Goal: Task Accomplishment & Management: Manage account settings

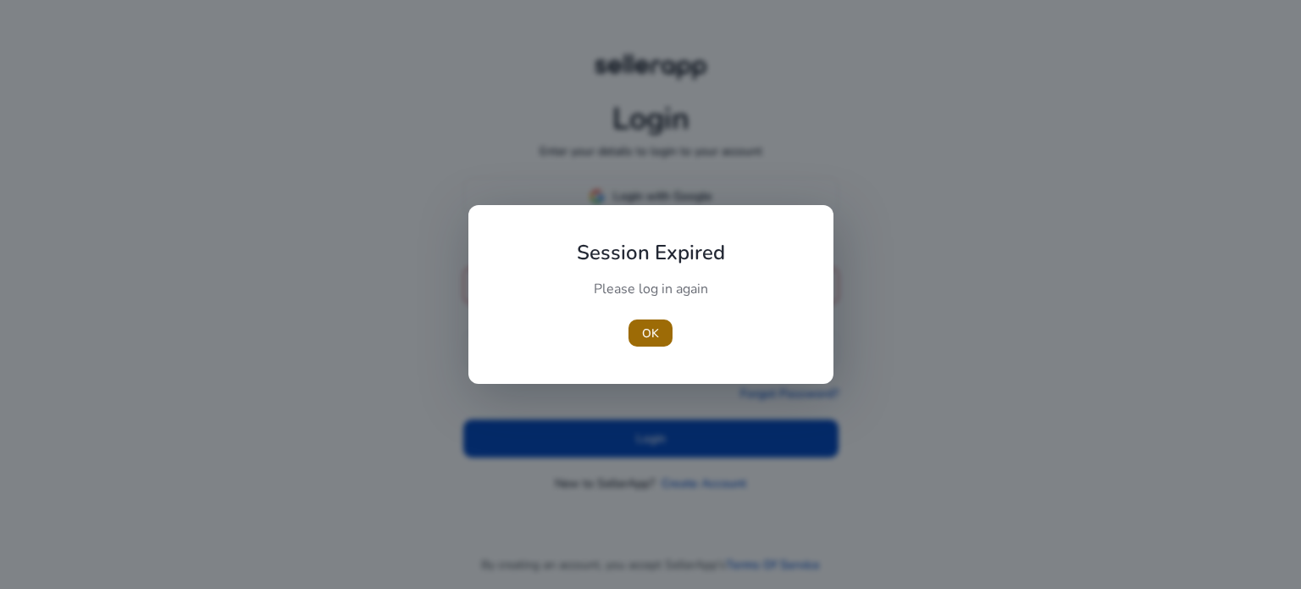
click at [660, 333] on span "button" at bounding box center [650, 333] width 44 height 41
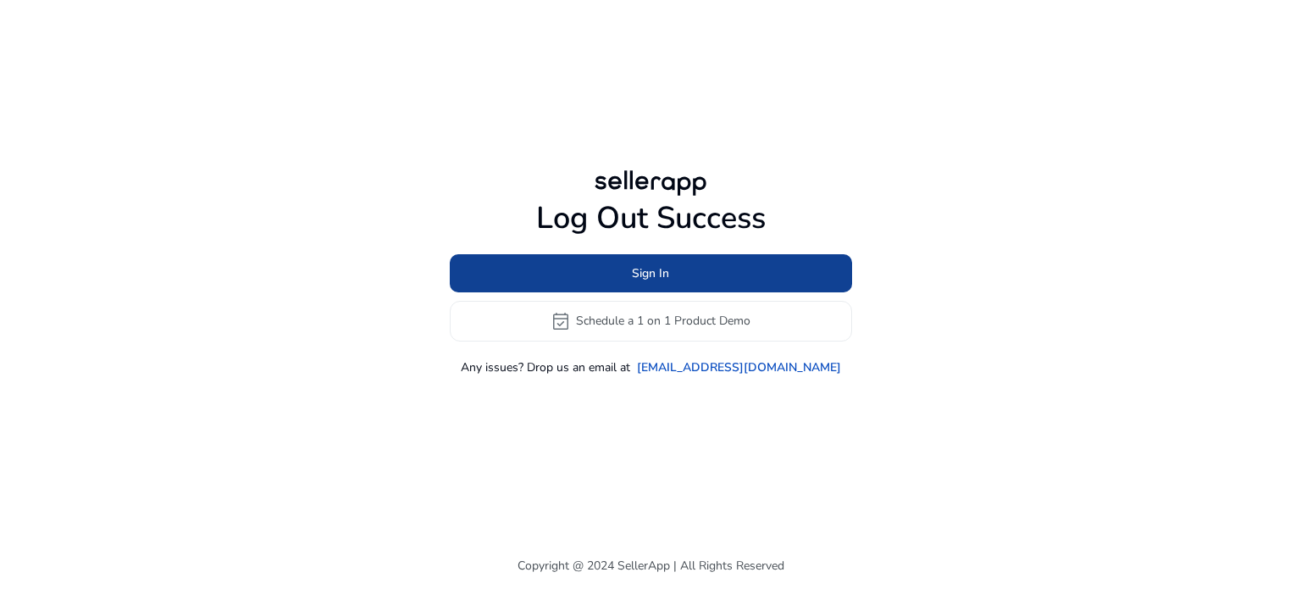
click at [648, 272] on span "Sign In" at bounding box center [650, 273] width 37 height 18
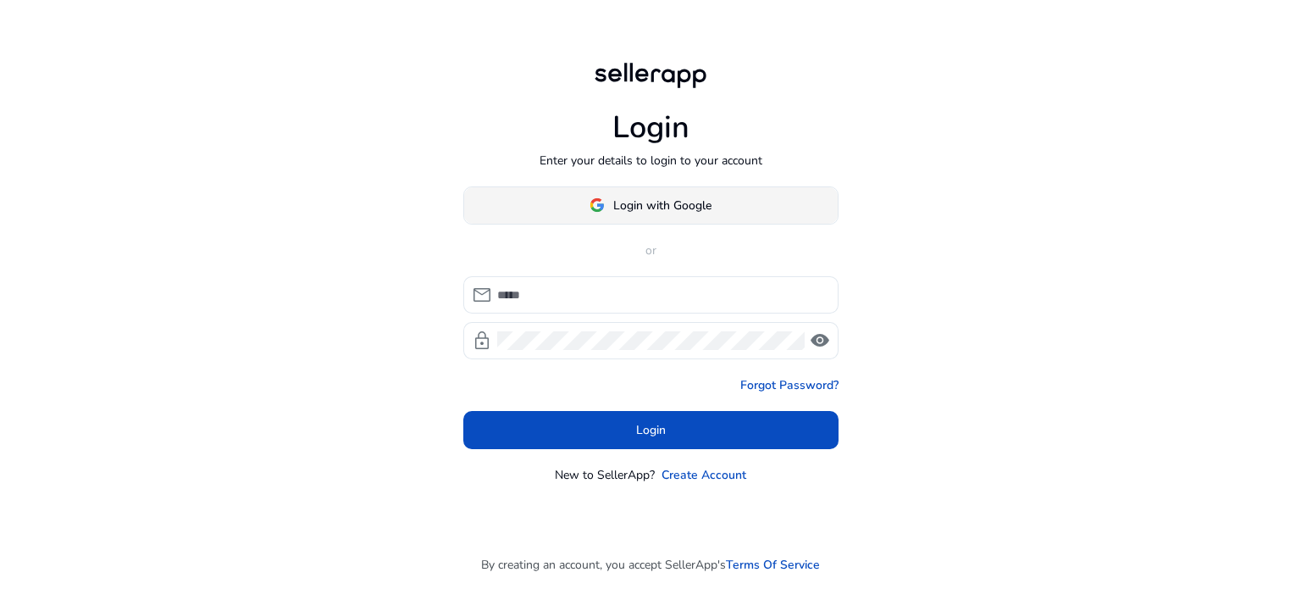
click at [657, 213] on span "Login with Google" at bounding box center [662, 205] width 98 height 18
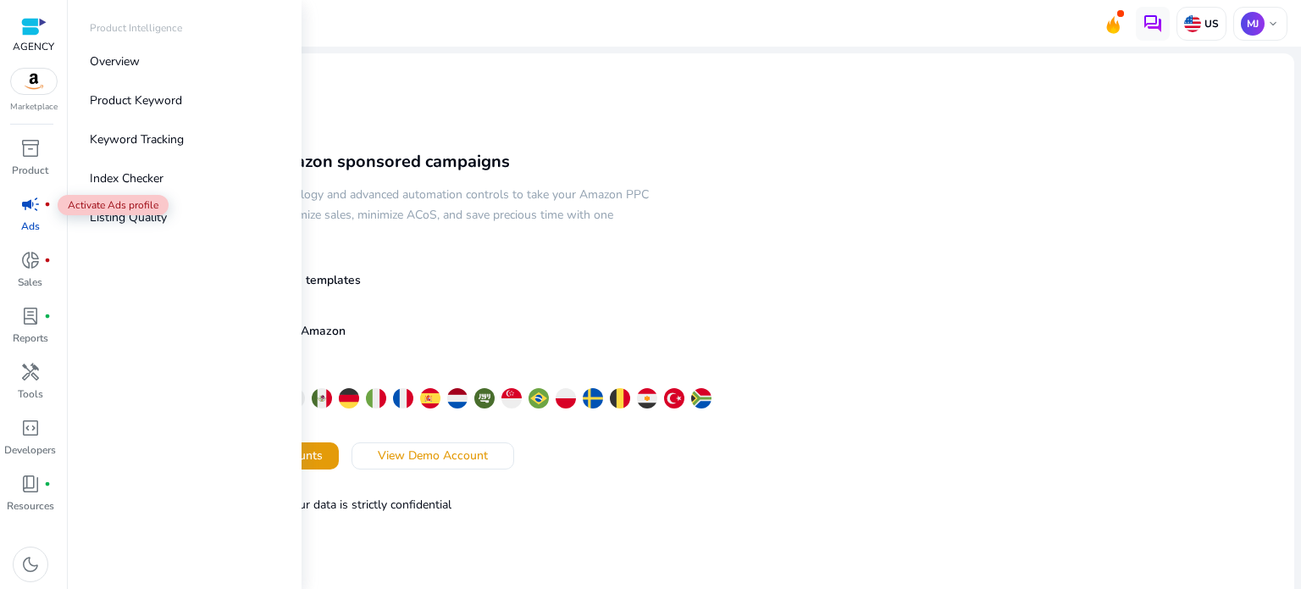
click at [33, 206] on span "campaign" at bounding box center [30, 204] width 20 height 20
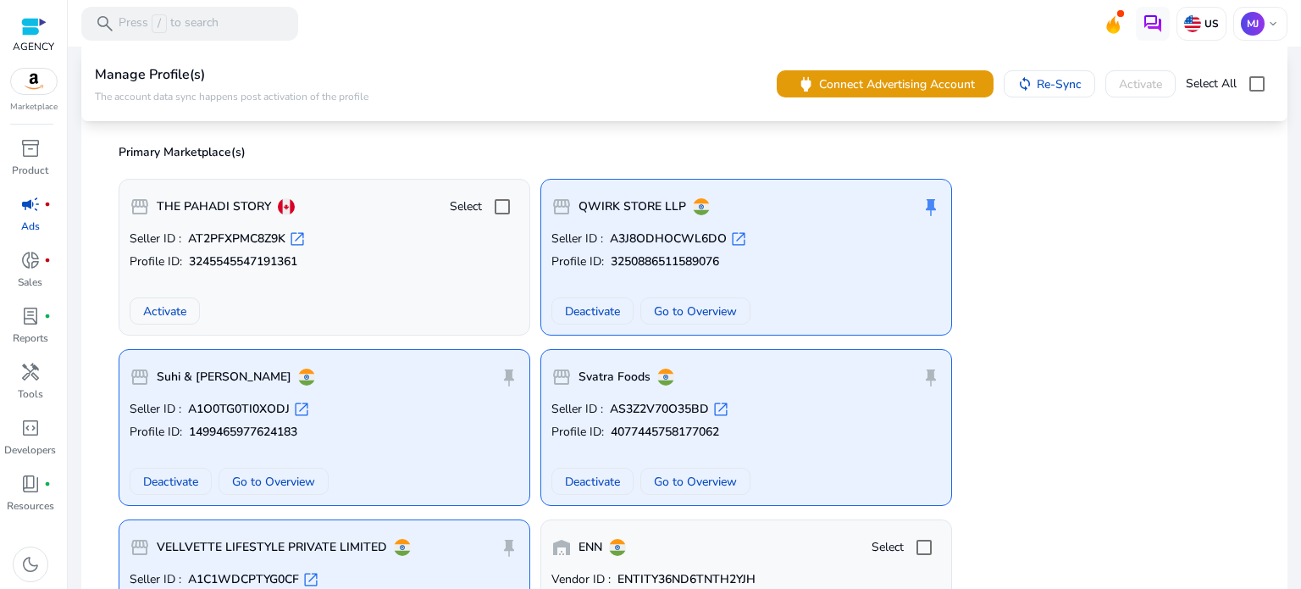
scroll to position [254, 0]
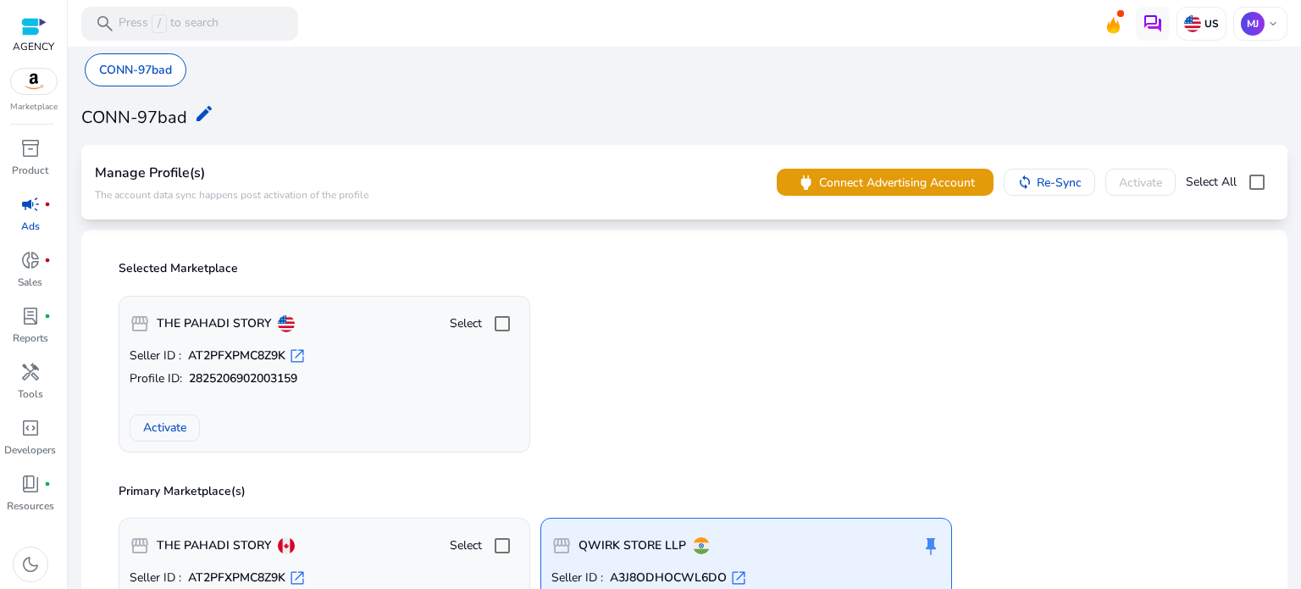
scroll to position [254, 0]
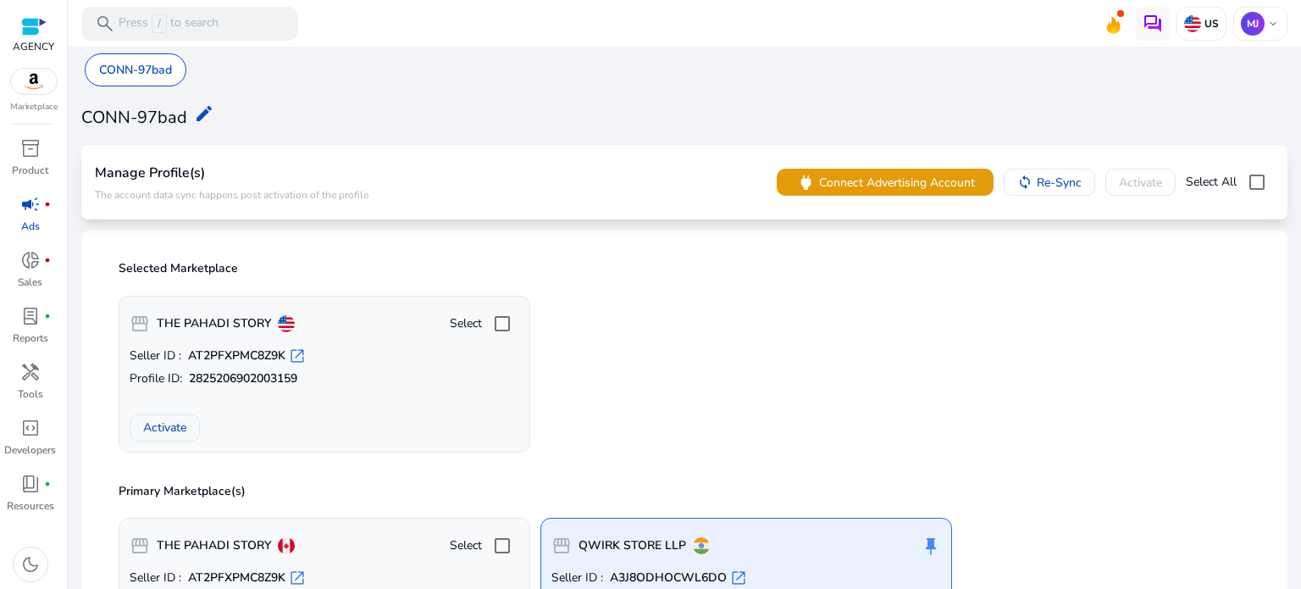
scroll to position [254, 0]
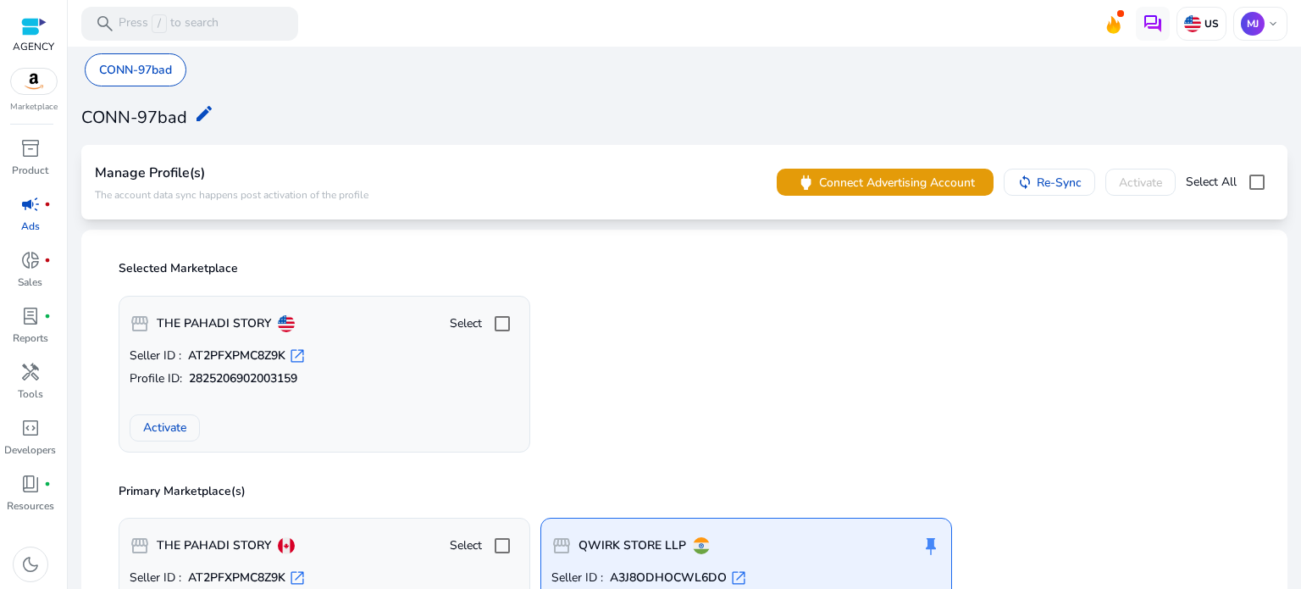
scroll to position [254, 0]
